Goal: Information Seeking & Learning: Understand process/instructions

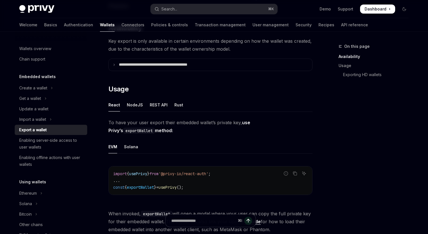
scroll to position [99, 0]
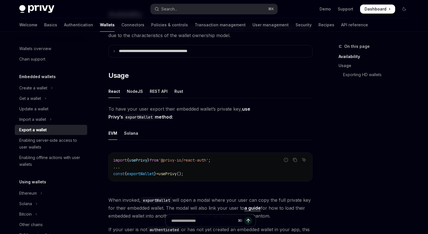
click at [159, 88] on div "REST API" at bounding box center [159, 91] width 18 height 13
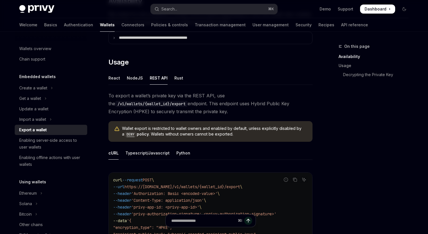
scroll to position [111, 0]
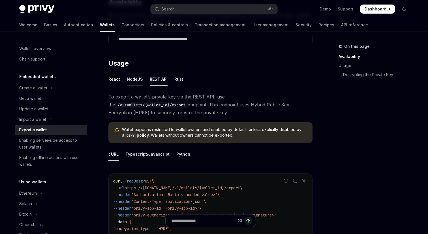
click at [134, 79] on div "NodeJS" at bounding box center [135, 78] width 16 height 13
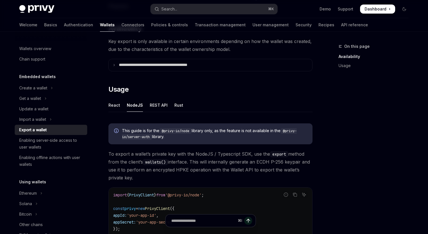
scroll to position [74, 0]
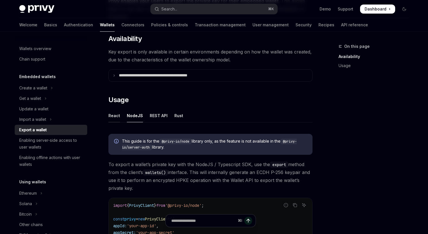
click at [115, 118] on div "React" at bounding box center [114, 115] width 12 height 13
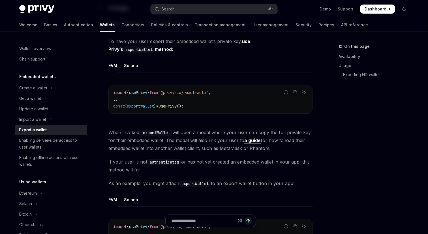
scroll to position [146, 0]
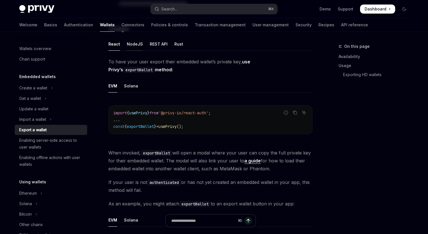
click at [139, 46] on div "NodeJS" at bounding box center [135, 43] width 16 height 13
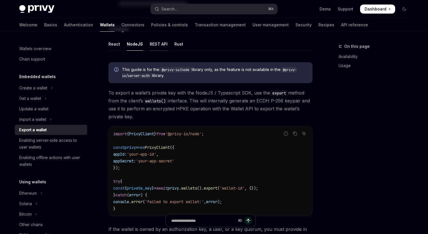
click at [157, 46] on div "REST API" at bounding box center [159, 43] width 18 height 13
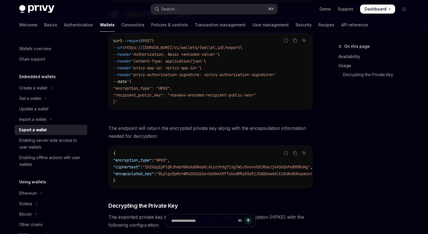
scroll to position [244, 0]
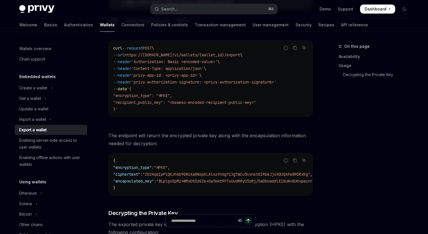
drag, startPoint x: 177, startPoint y: 76, endPoint x: 211, endPoint y: 74, distance: 33.7
click at [202, 74] on span "--header 'privy-app-id: <privy-app-id>' \" at bounding box center [157, 75] width 88 height 5
drag, startPoint x: 213, startPoint y: 83, endPoint x: 257, endPoint y: 82, distance: 43.3
click at [257, 83] on span "'privy-authorization-signature: <privy-authorization-signature>'" at bounding box center [203, 82] width 145 height 5
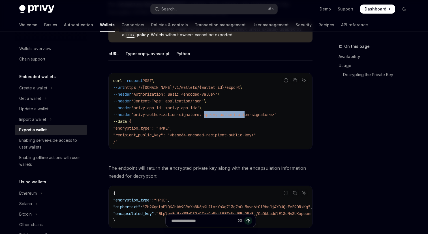
scroll to position [208, 0]
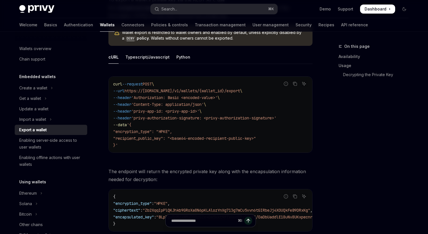
click at [256, 97] on code "curl --request POST \ --url https://[DOMAIN_NAME]/v1/wallets/{wallet_id}/export…" at bounding box center [210, 115] width 194 height 68
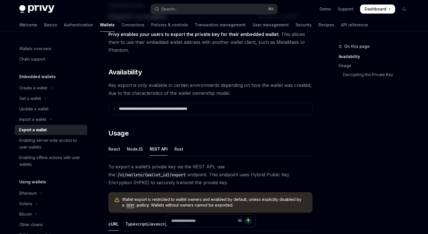
scroll to position [0, 0]
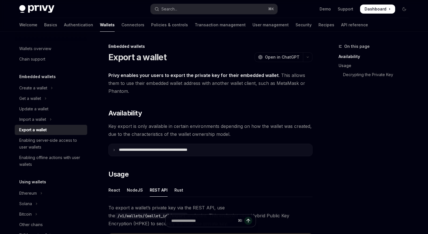
click at [112, 151] on summary "**********" at bounding box center [211, 150] width 204 height 12
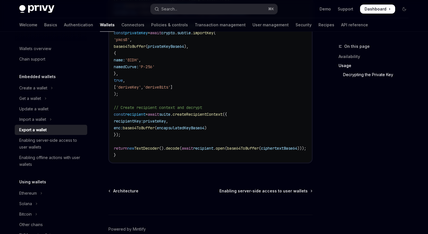
scroll to position [965, 0]
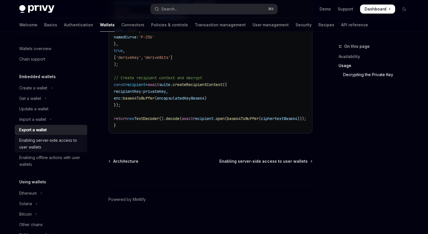
click at [52, 141] on div "Enabling server-side access to user wallets" at bounding box center [51, 144] width 65 height 14
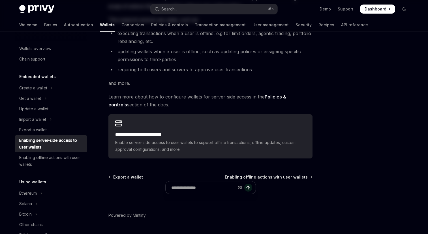
scroll to position [111, 0]
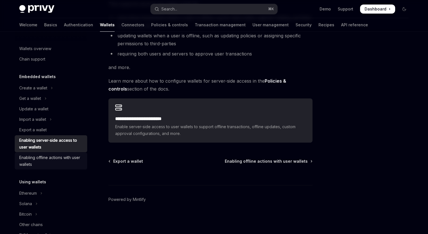
click at [47, 164] on div "Enabling offline actions with user wallets" at bounding box center [51, 161] width 65 height 14
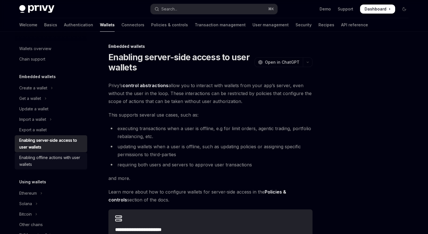
type textarea "*"
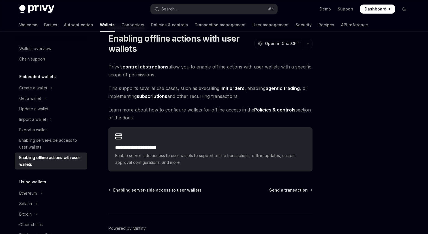
scroll to position [48, 0]
